Goal: Information Seeking & Learning: Find specific page/section

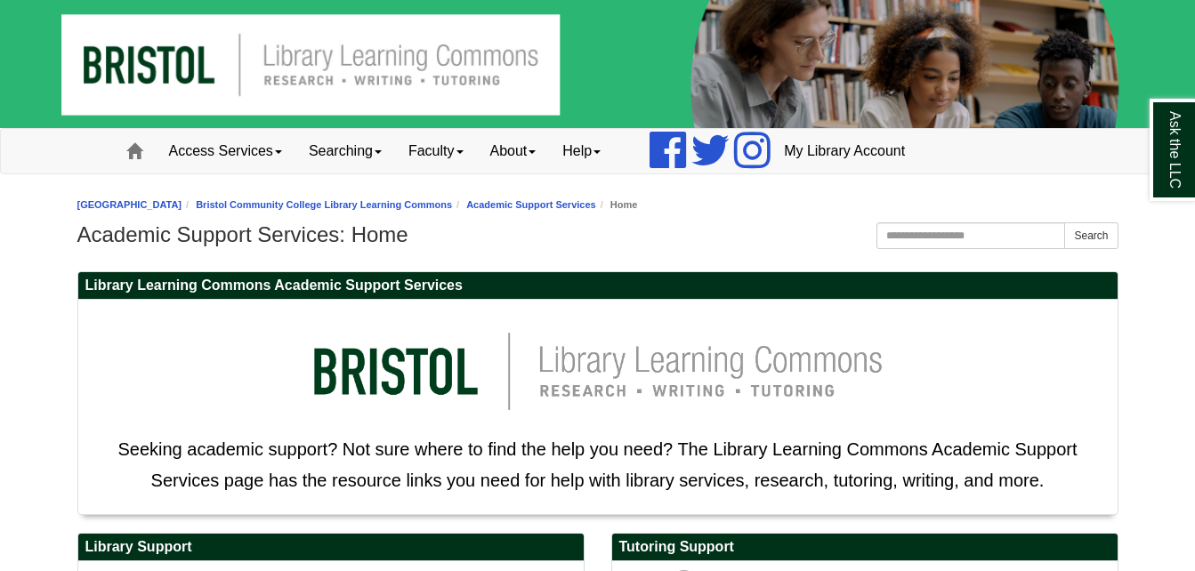
click at [714, 230] on h1 "Academic Support Services: Home" at bounding box center [597, 234] width 1041 height 25
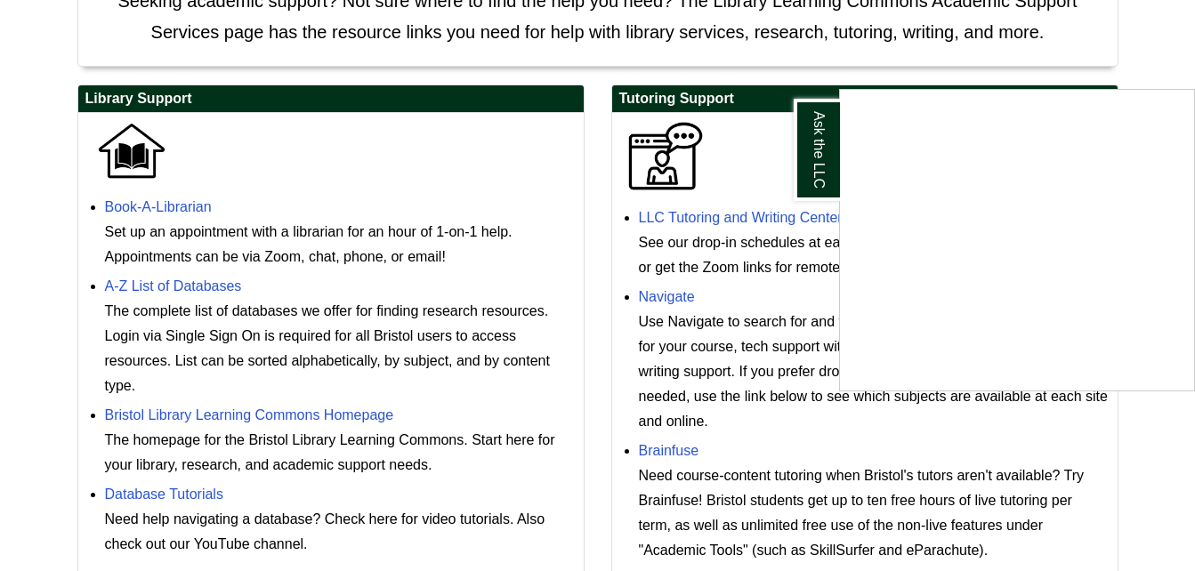
scroll to position [463, 0]
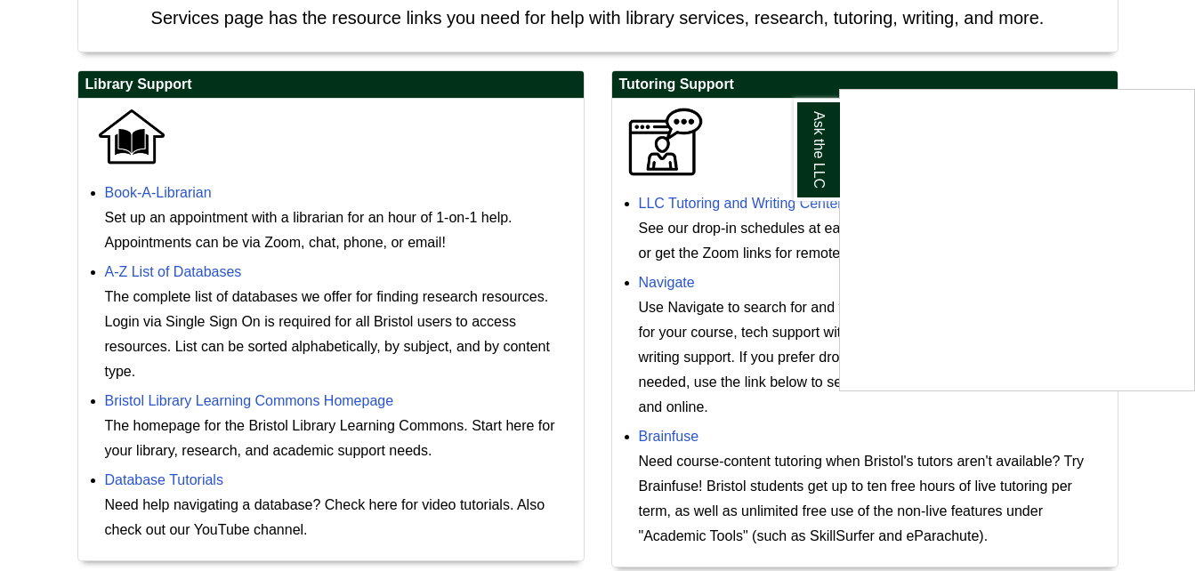
click at [597, 132] on div "Ask the LLC" at bounding box center [597, 285] width 1195 height 571
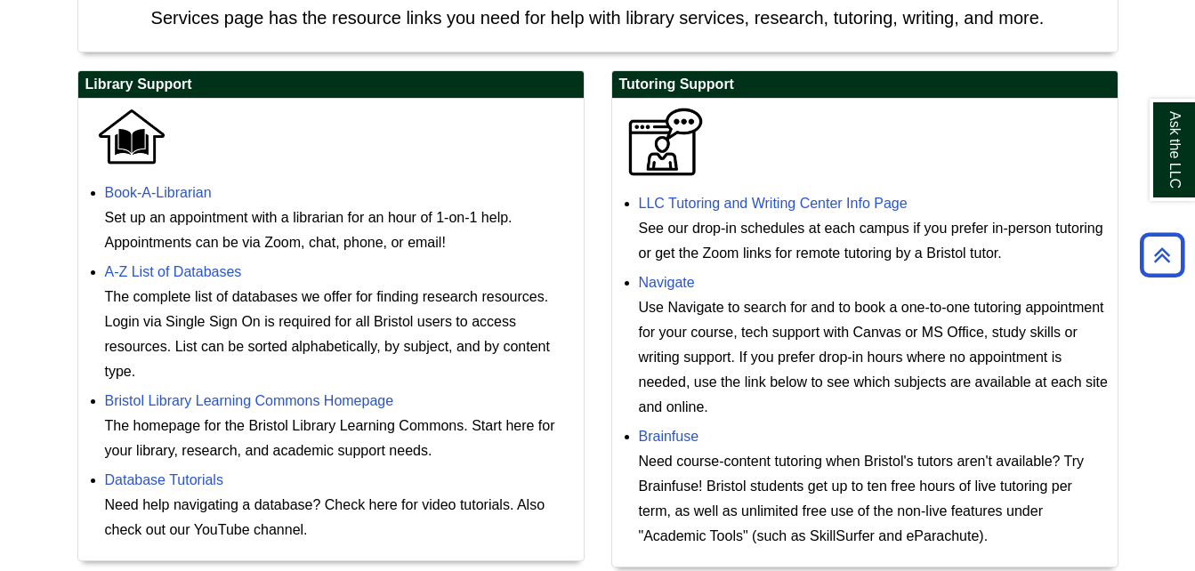
click at [592, 286] on div "Library Support Book-A-Librarian Set up an appointment with a librarian for an …" at bounding box center [331, 524] width 534 height 909
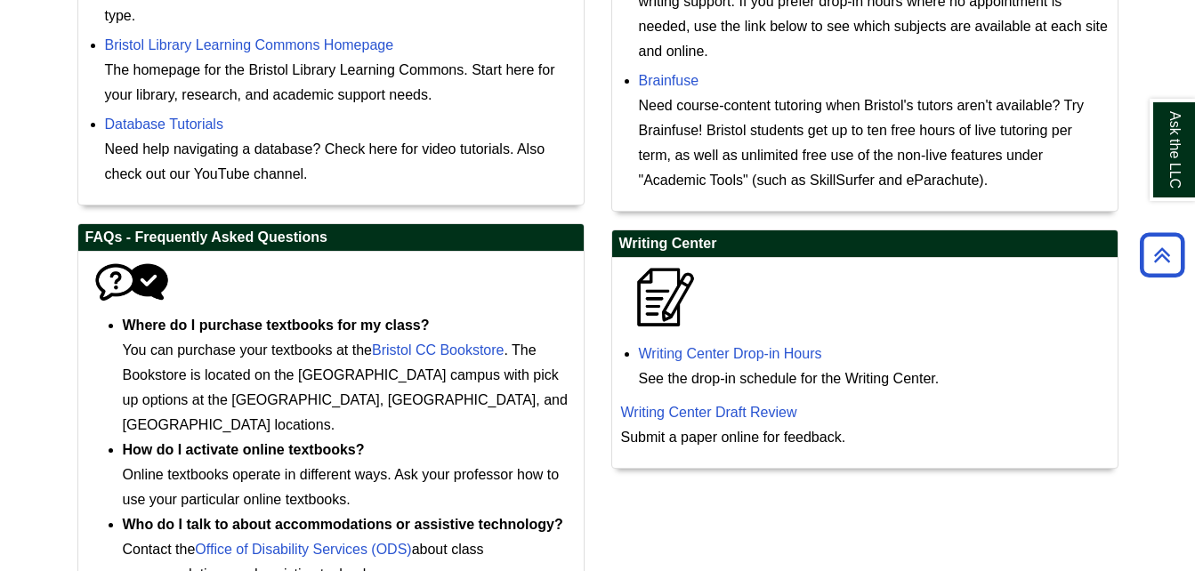
scroll to position [854, 0]
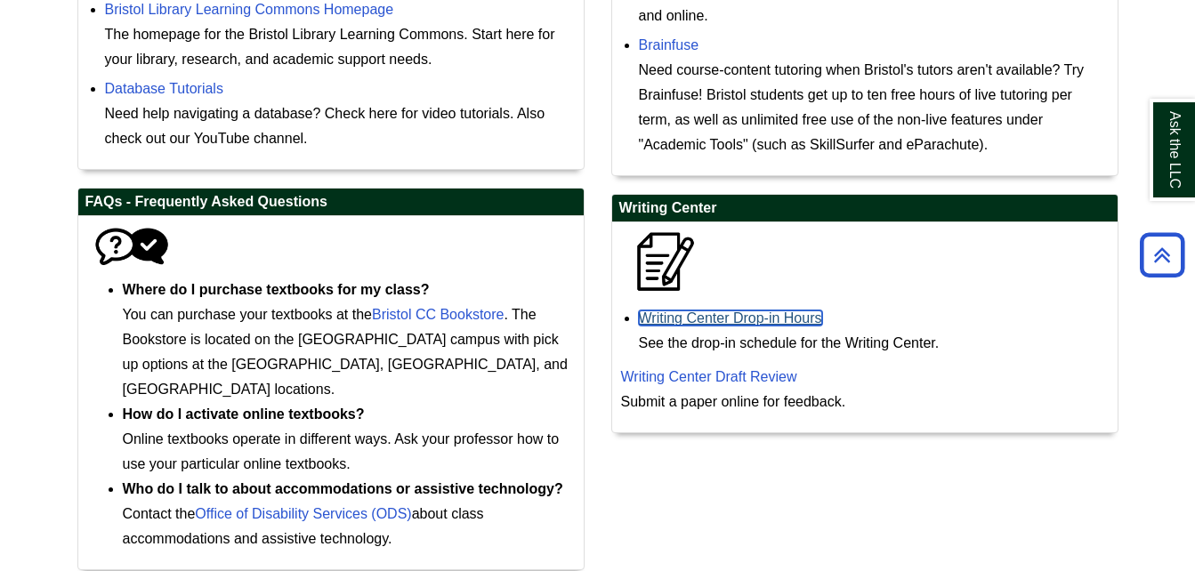
click at [697, 314] on link "Writing Center Drop-in Hours" at bounding box center [730, 317] width 183 height 15
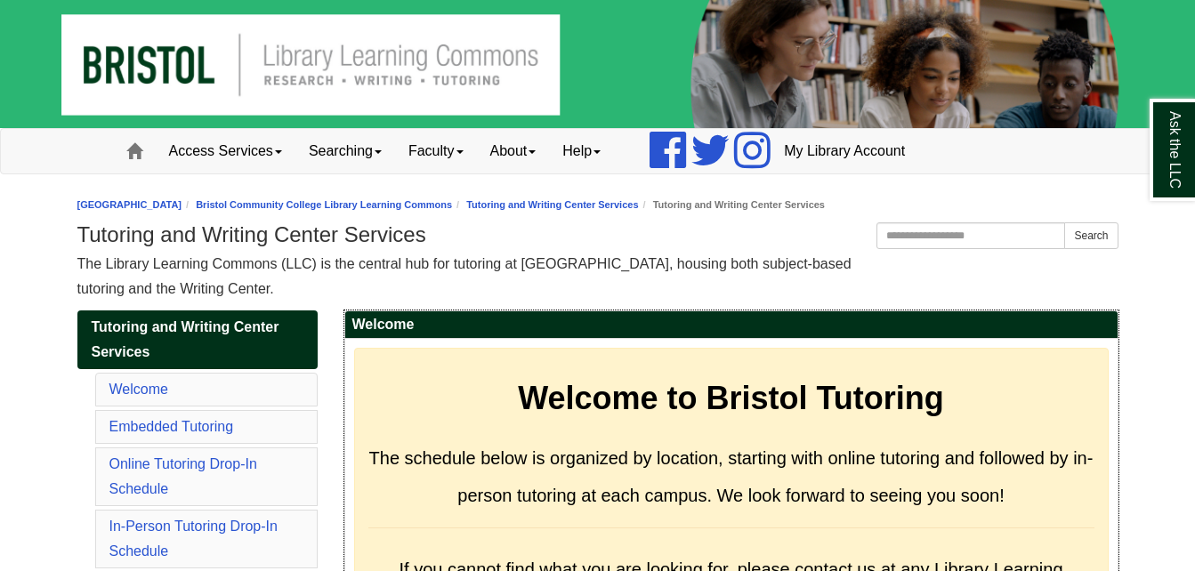
click at [1018, 389] on h3 "Welcome to Bristol Tutoring" at bounding box center [731, 398] width 726 height 37
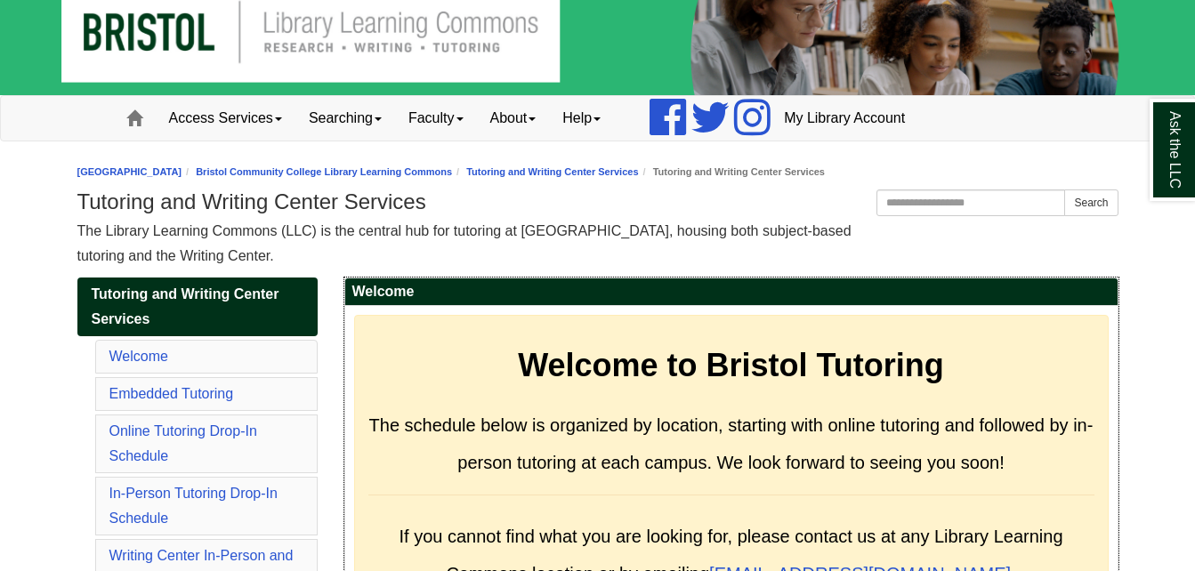
scroll to position [36, 0]
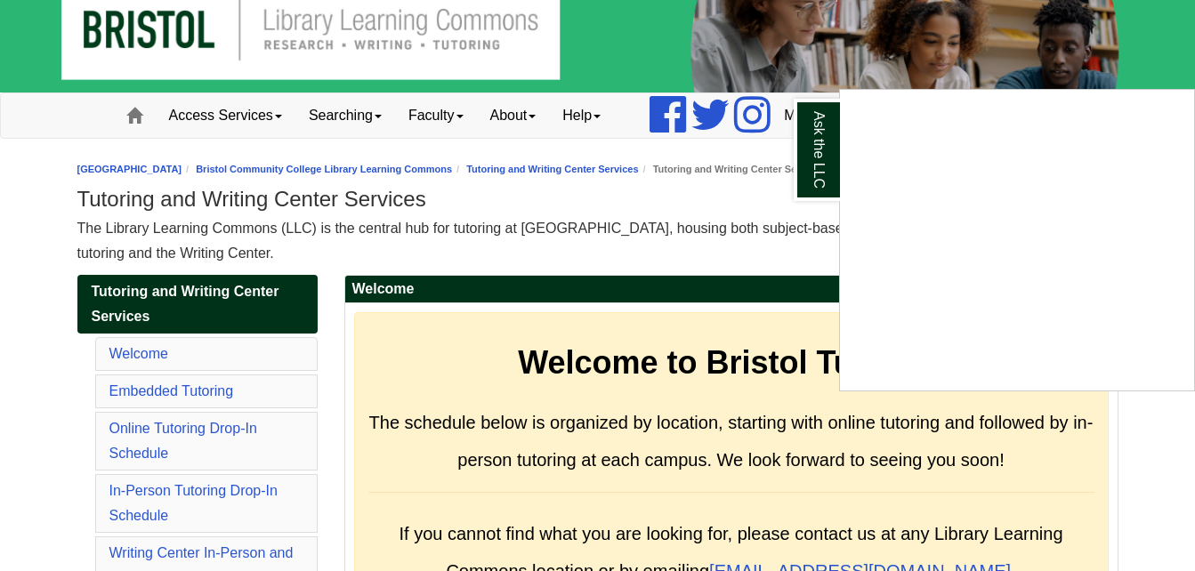
click at [616, 375] on div "Ask the LLC" at bounding box center [597, 285] width 1195 height 571
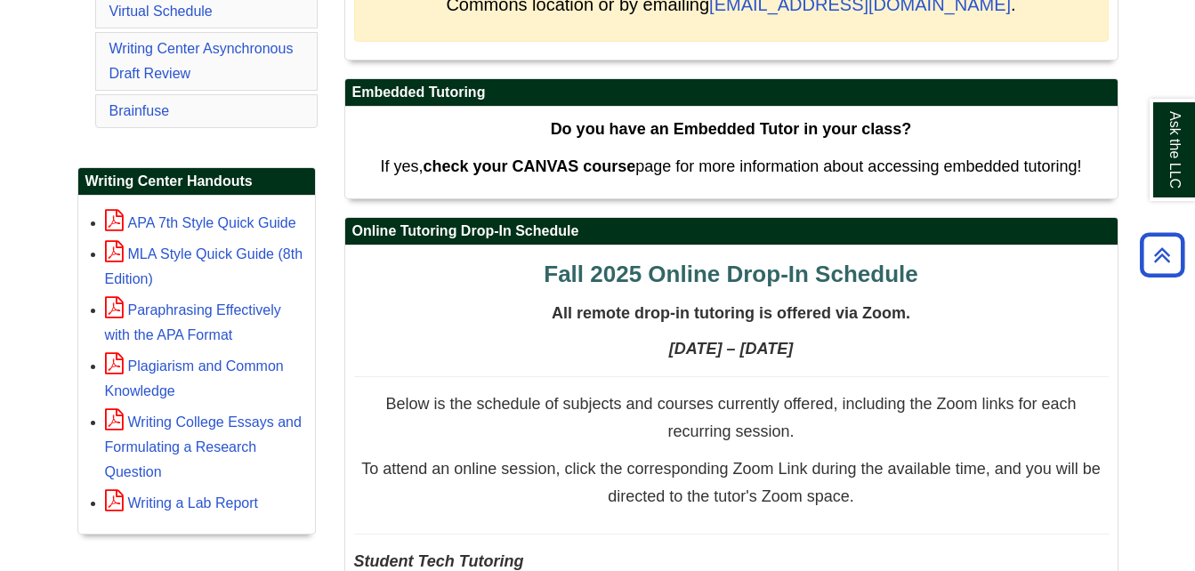
scroll to position [605, 0]
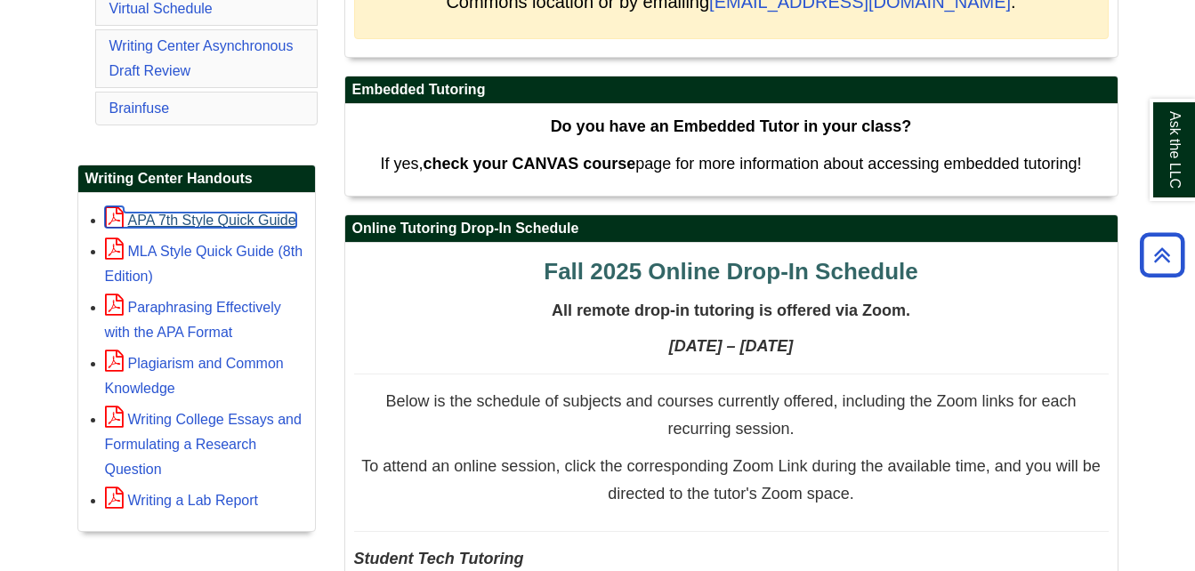
click at [246, 218] on link "APA 7th Style Quick Guide" at bounding box center [200, 220] width 191 height 15
